Goal: Go to known website: Go to known website

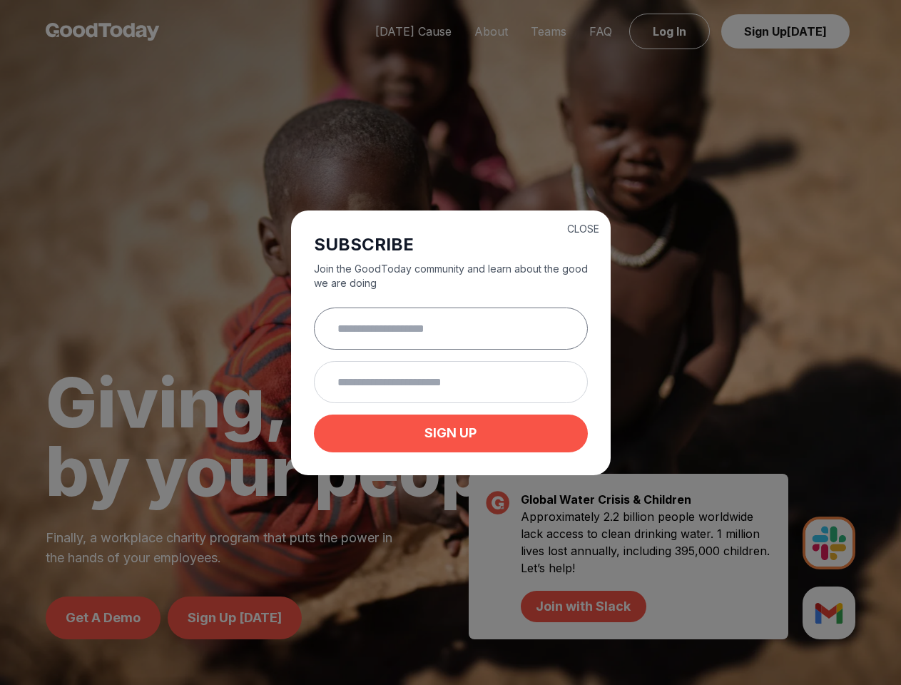
click at [450, 342] on input "text" at bounding box center [451, 328] width 274 height 42
click at [583, 227] on button "CLOSE" at bounding box center [583, 229] width 32 height 14
